Goal: Transaction & Acquisition: Purchase product/service

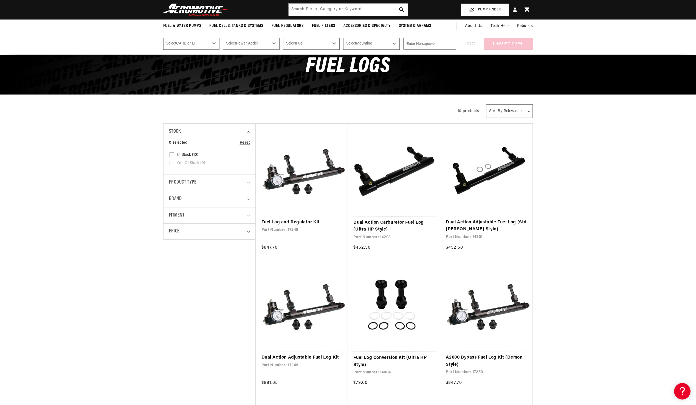
scroll to position [27, 0]
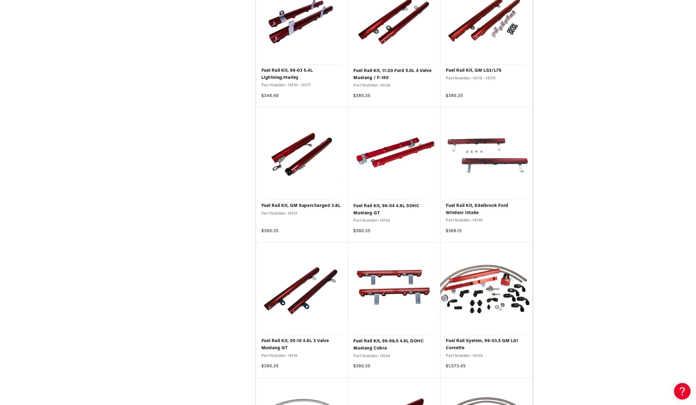
scroll to position [467, 0]
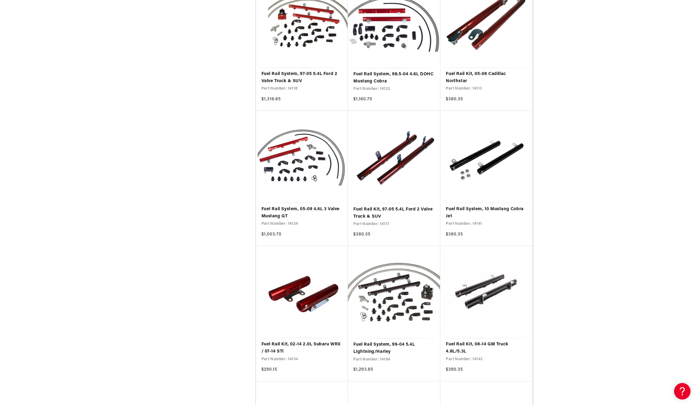
scroll to position [1894, 0]
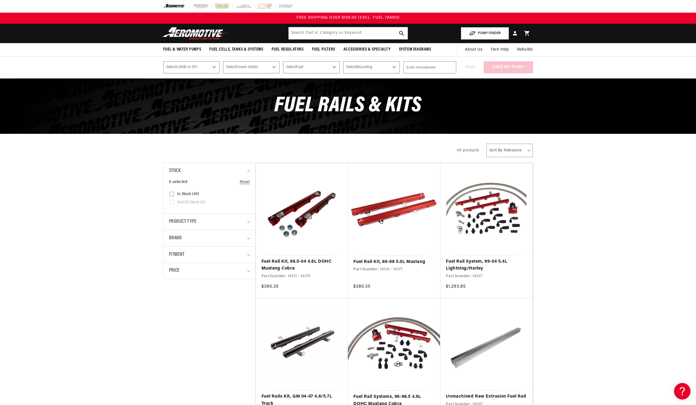
drag, startPoint x: 414, startPoint y: 215, endPoint x: 429, endPoint y: 131, distance: 84.5
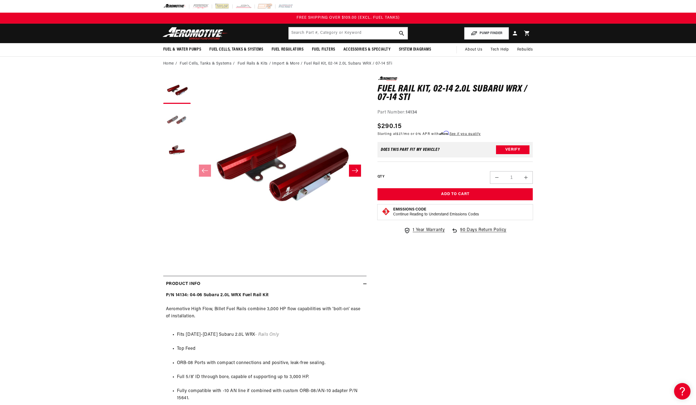
click at [180, 117] on button "Load image 2 in gallery view" at bounding box center [176, 120] width 27 height 27
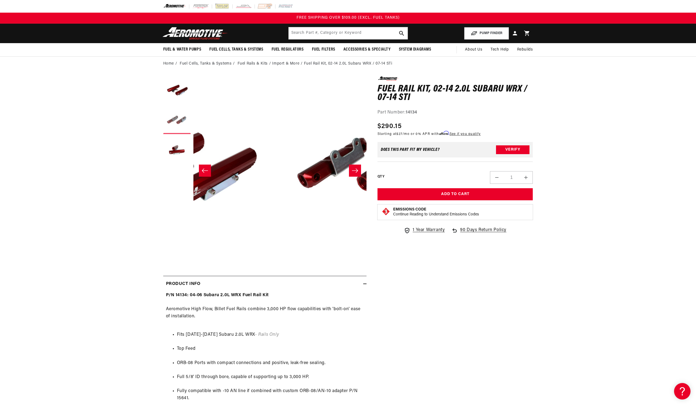
scroll to position [0, 173]
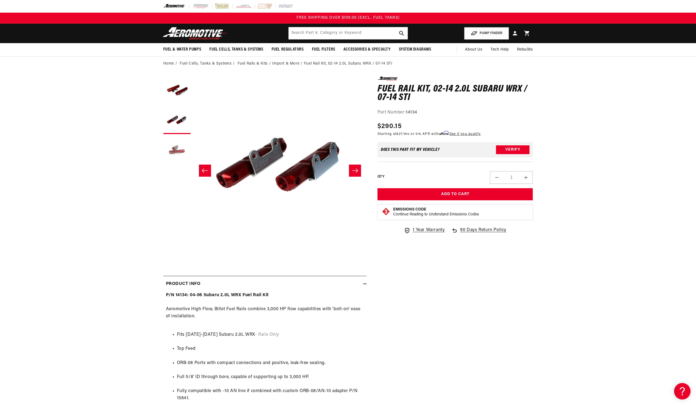
click at [180, 147] on button "Load image 3 in gallery view" at bounding box center [176, 150] width 27 height 27
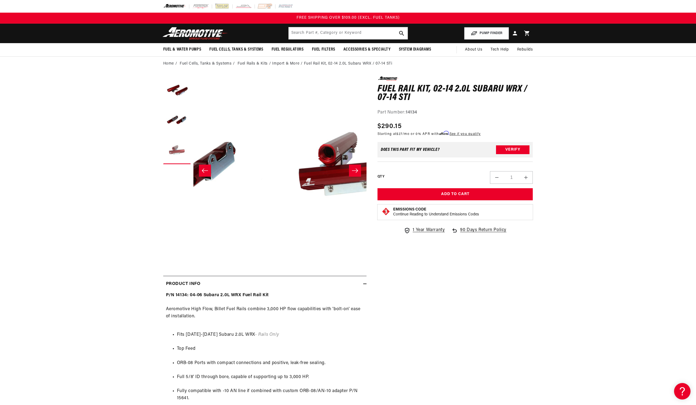
scroll to position [0, 347]
